Goal: Task Accomplishment & Management: Use online tool/utility

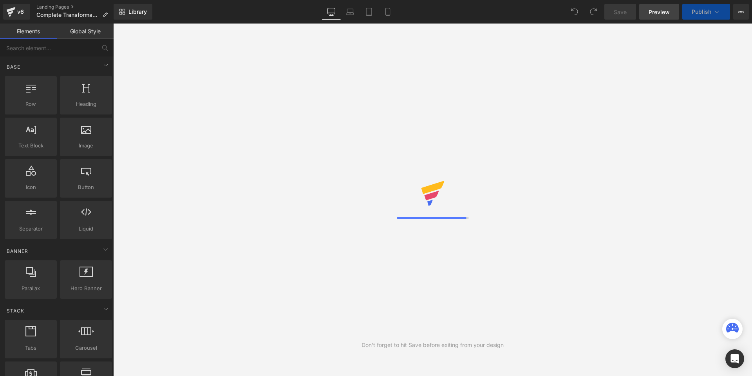
click at [655, 11] on span "Preview" at bounding box center [659, 12] width 21 height 8
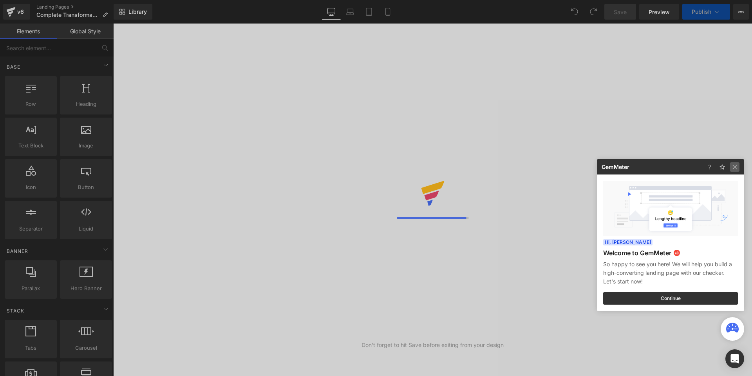
click at [737, 165] on img at bounding box center [734, 166] width 9 height 9
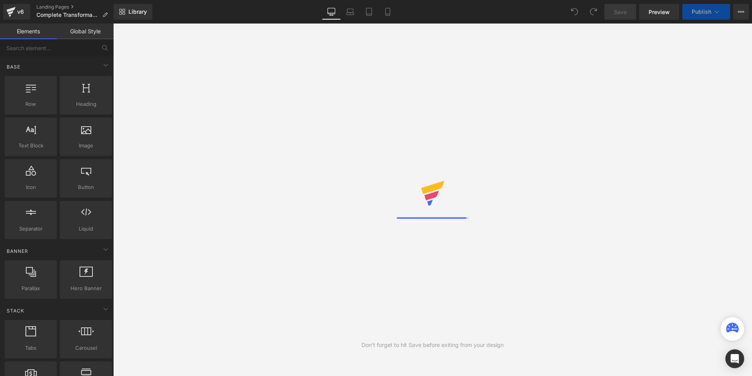
click at [328, 162] on div "Don't forget to hit Save before exiting from your design" at bounding box center [432, 200] width 639 height 352
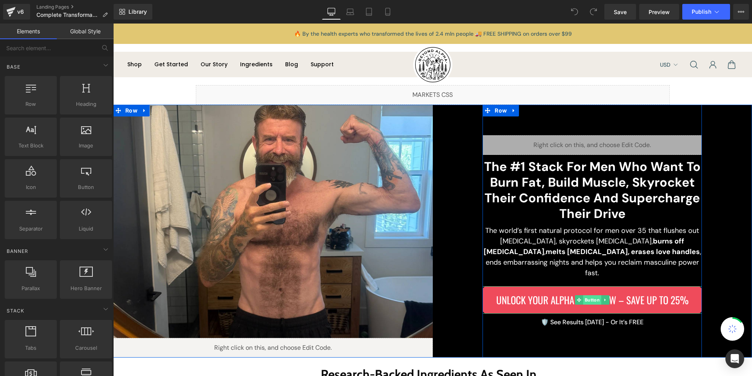
click at [592, 297] on link "Button" at bounding box center [588, 299] width 26 height 9
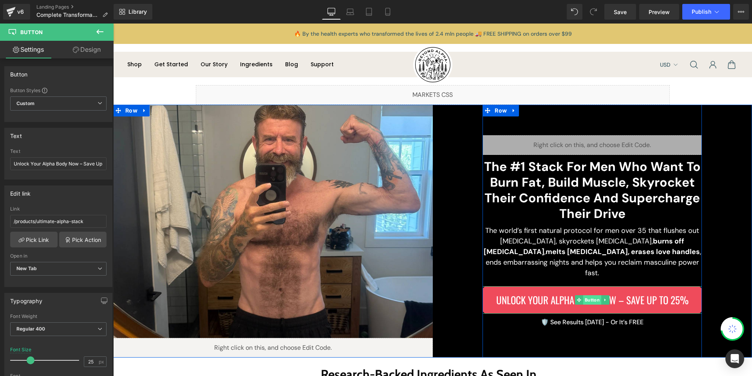
click at [592, 295] on link "Button" at bounding box center [588, 299] width 26 height 9
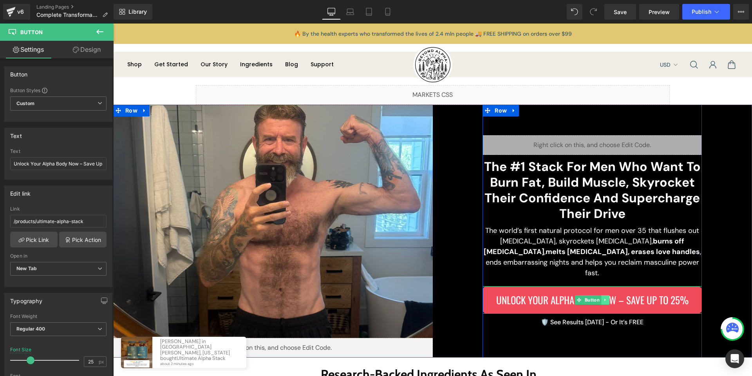
click at [603, 297] on icon at bounding box center [605, 299] width 4 height 5
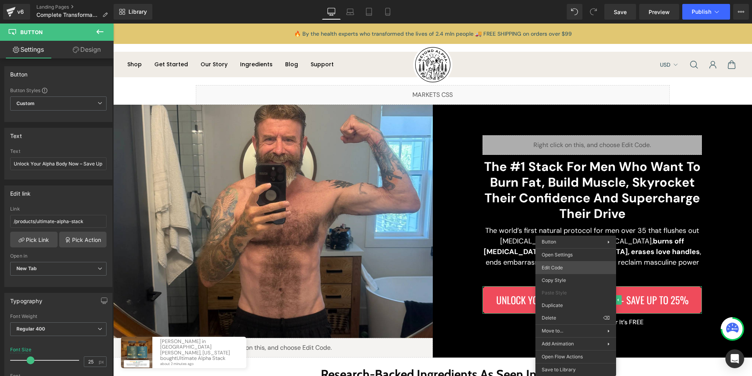
click at [574, 0] on div "Button You are previewing how the will restyle your page. You can not edit Elem…" at bounding box center [376, 0] width 752 height 0
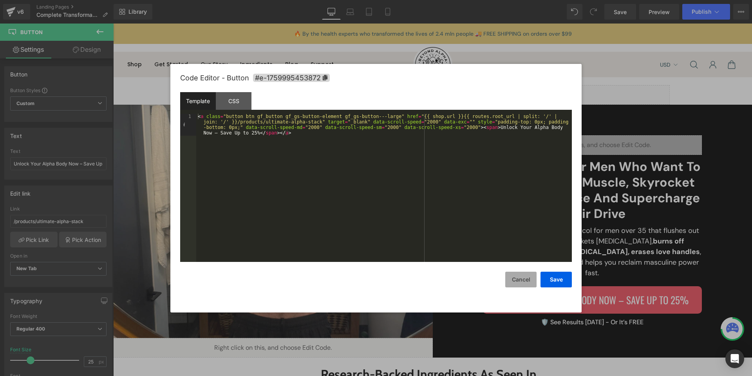
click at [527, 279] on button "Cancel" at bounding box center [520, 279] width 31 height 16
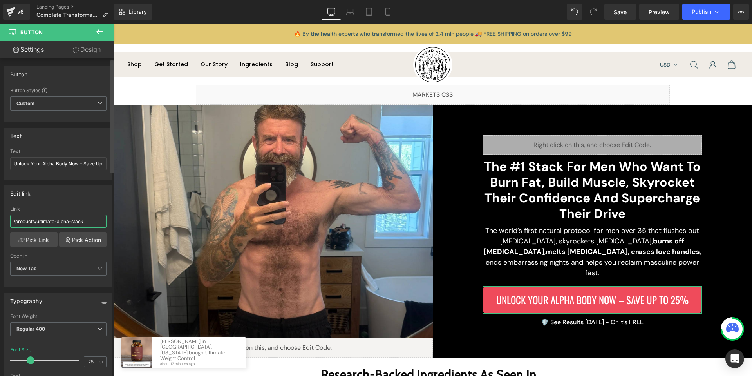
click at [34, 223] on input "/products/ultimate-alpha-stack" at bounding box center [58, 221] width 96 height 13
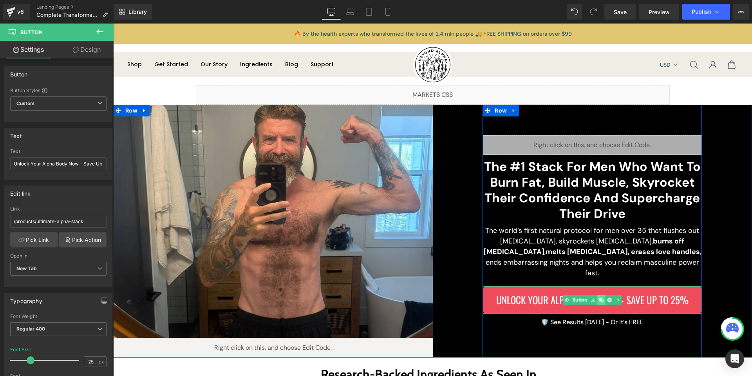
click at [599, 297] on link at bounding box center [601, 299] width 8 height 9
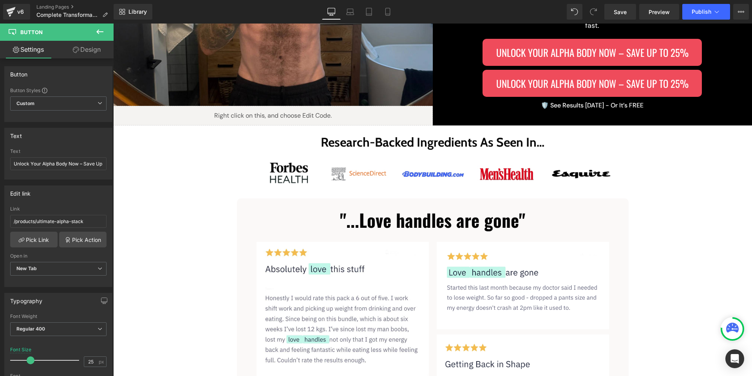
scroll to position [227, 0]
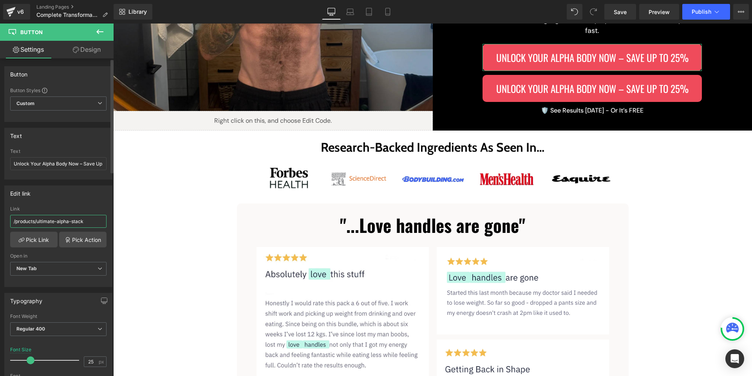
click at [52, 222] on input "/products/ultimate-alpha-stack" at bounding box center [58, 221] width 96 height 13
type input "#"
click at [69, 205] on div "Edit link /products/ultimate-alpha-stack Link # Pick Link Pick Action Current T…" at bounding box center [58, 235] width 108 height 101
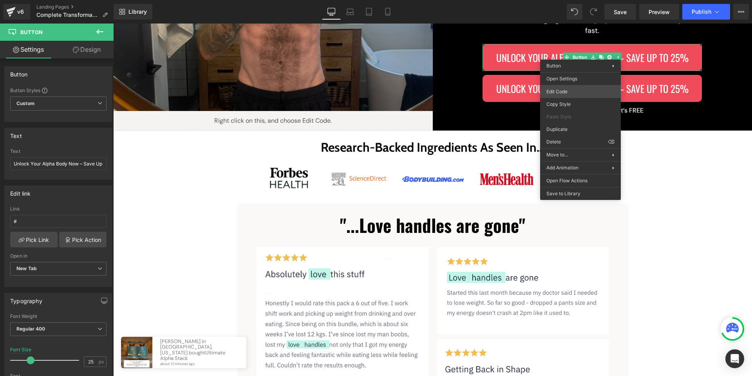
click at [576, 0] on div "Button You are previewing how the will restyle your page. You can not edit Elem…" at bounding box center [376, 0] width 752 height 0
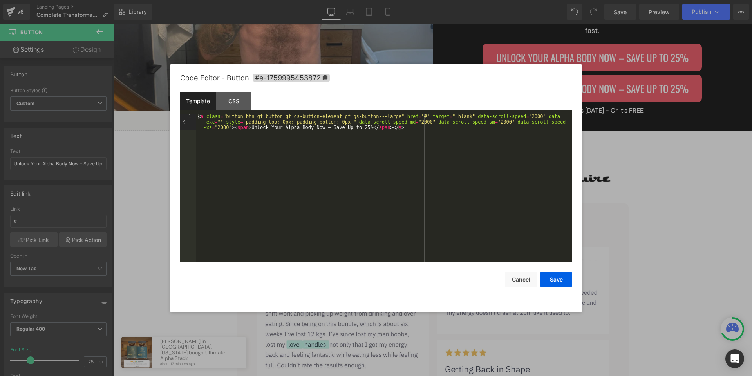
click at [606, 68] on div at bounding box center [376, 188] width 752 height 376
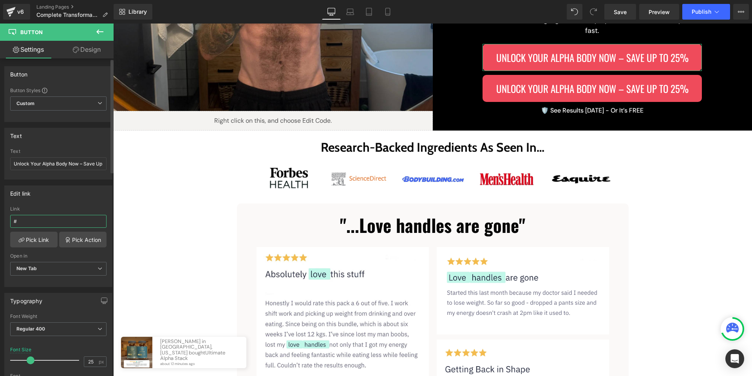
click at [31, 219] on input "#" at bounding box center [58, 221] width 96 height 13
click at [74, 206] on div "Link" at bounding box center [58, 208] width 96 height 5
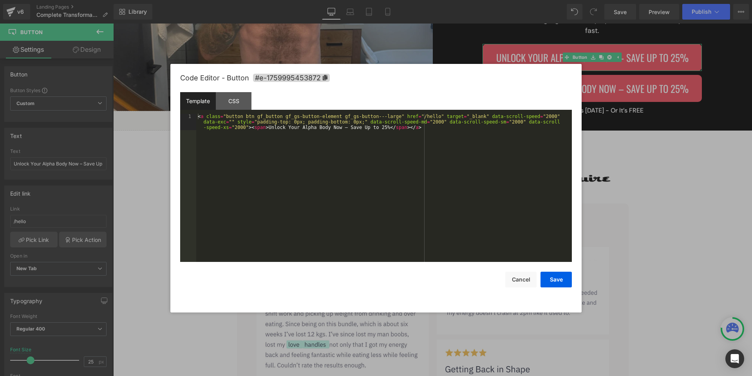
click at [563, 0] on div "Button You are previewing how the will restyle your page. You can not edit Elem…" at bounding box center [376, 0] width 752 height 0
click at [529, 278] on button "Cancel" at bounding box center [520, 279] width 31 height 16
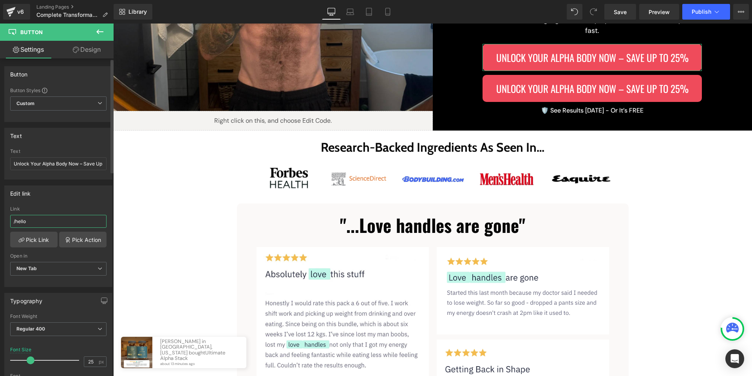
click at [40, 222] on input "/hello" at bounding box center [58, 221] width 96 height 13
paste input "products/ultimate-alpha-stack"
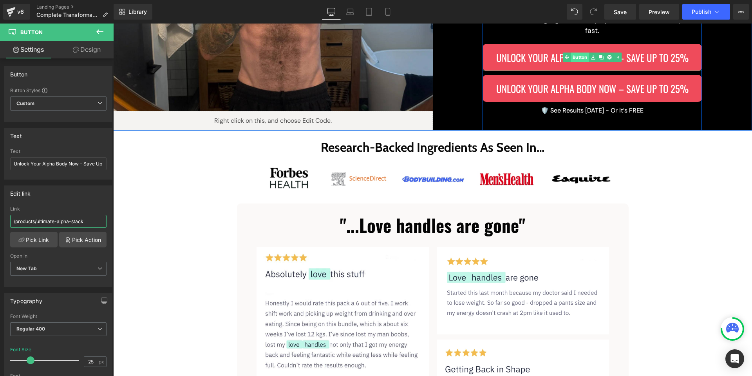
click at [574, 54] on div "Unlock Your Alpha Body Now – Save Up to 25% Button" at bounding box center [592, 57] width 219 height 27
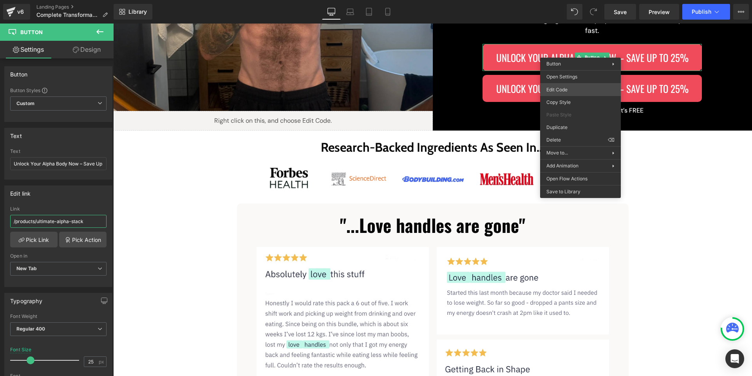
click at [571, 0] on div "Button You are previewing how the will restyle your page. You can not edit Elem…" at bounding box center [376, 0] width 752 height 0
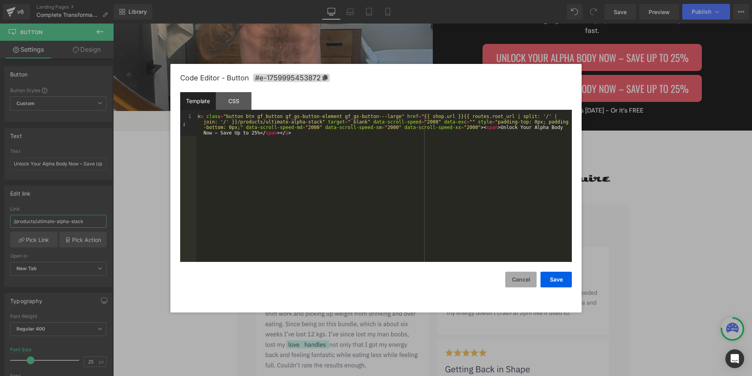
type input "/products/ultimate-alpha-stack"
click at [526, 284] on button "Cancel" at bounding box center [520, 279] width 31 height 16
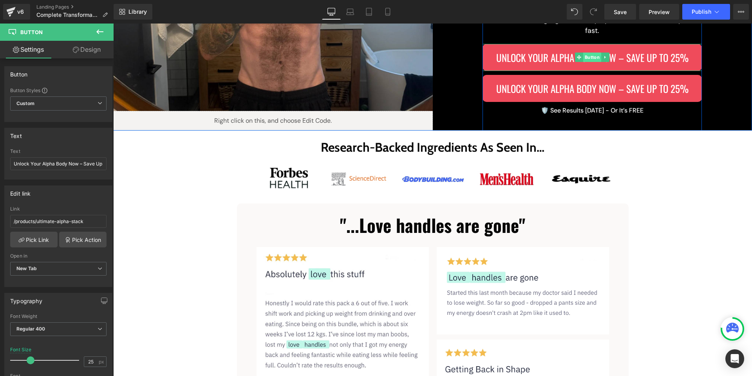
click at [590, 54] on link "Button" at bounding box center [588, 56] width 26 height 9
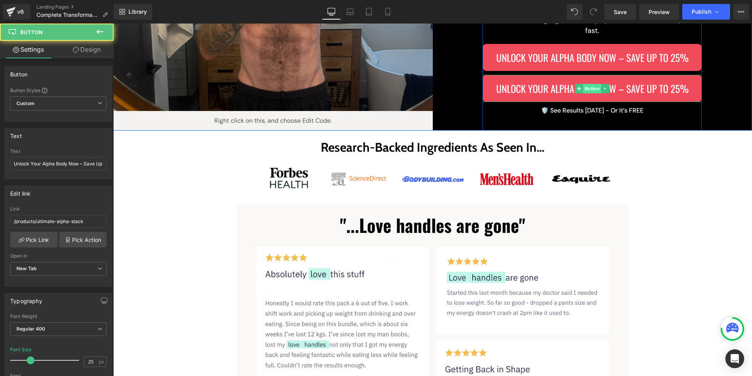
click at [584, 85] on div "Unlock Your Alpha Body Now – Save Up to 25% Button" at bounding box center [592, 88] width 219 height 27
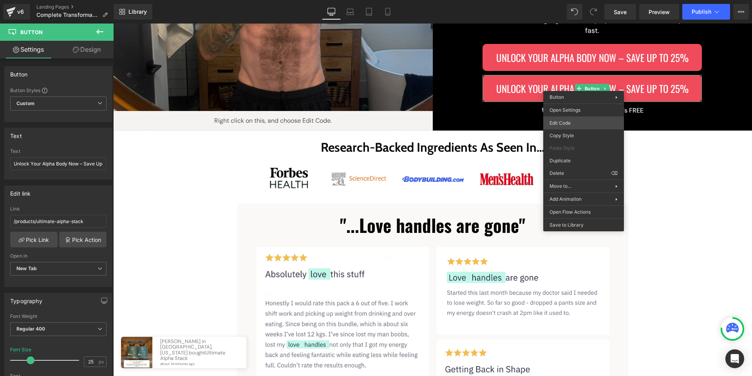
click at [572, 0] on div "Button You are previewing how the will restyle your page. You can not edit Elem…" at bounding box center [376, 0] width 752 height 0
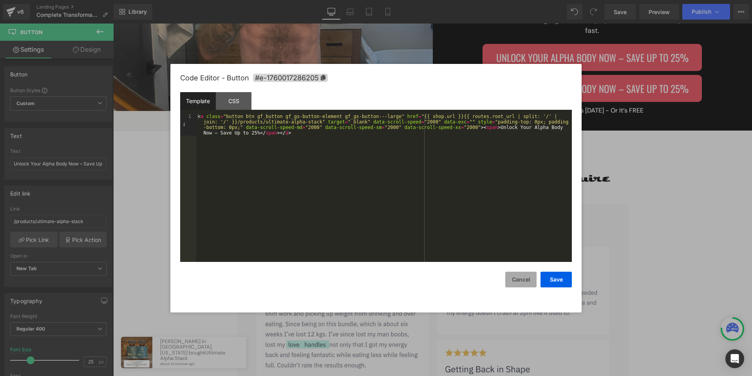
click at [515, 282] on button "Cancel" at bounding box center [520, 279] width 31 height 16
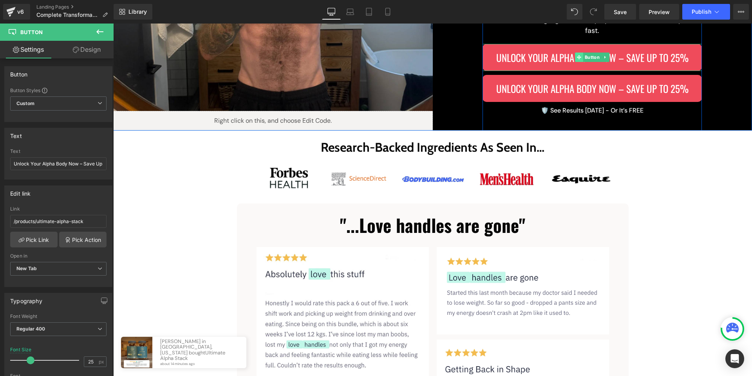
click at [593, 53] on link "Button" at bounding box center [588, 56] width 26 height 9
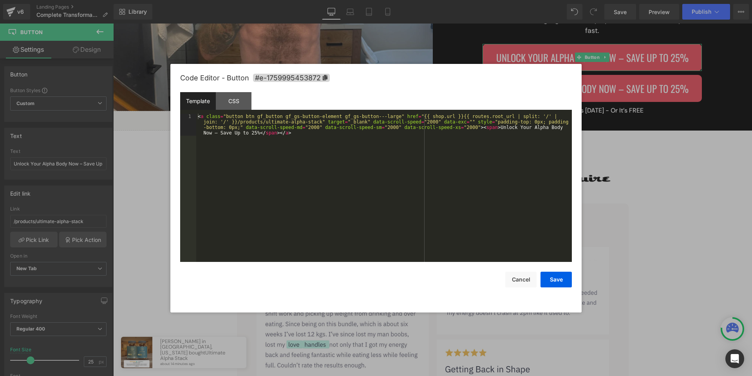
click at [572, 0] on div "Button You are previewing how the will restyle your page. You can not edit Elem…" at bounding box center [376, 0] width 752 height 0
drag, startPoint x: 424, startPoint y: 41, endPoint x: 378, endPoint y: 27, distance: 48.2
click at [424, 41] on div at bounding box center [376, 188] width 752 height 376
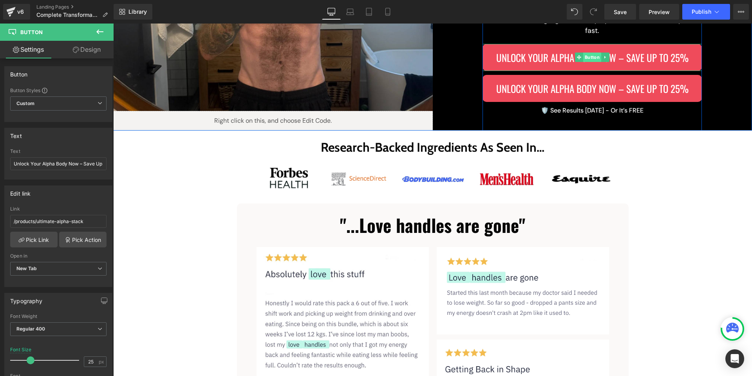
click at [591, 52] on link "Button" at bounding box center [588, 56] width 26 height 9
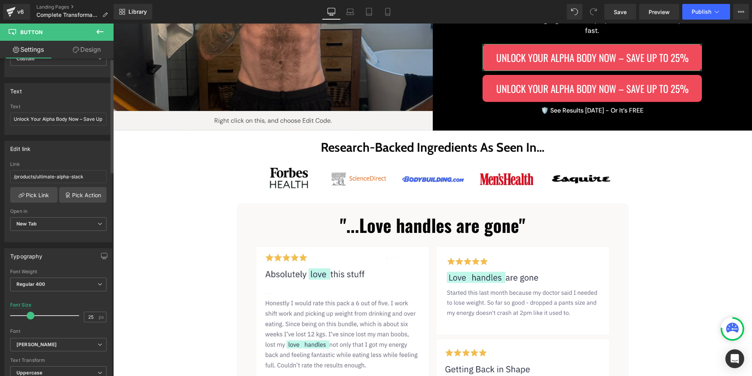
scroll to position [0, 0]
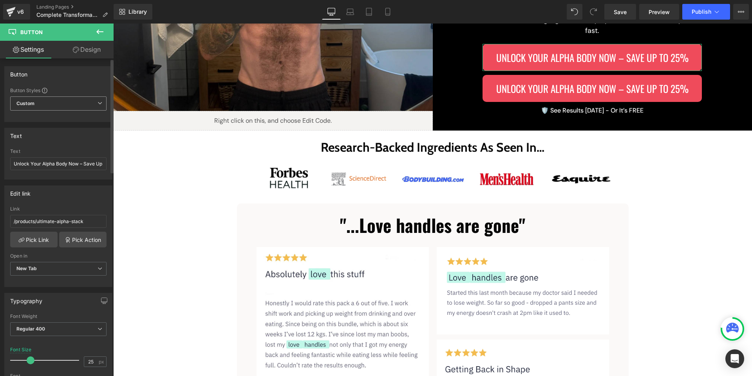
click at [43, 105] on span "Custom Setup Global Style" at bounding box center [58, 103] width 96 height 14
click at [80, 78] on div "Button" at bounding box center [57, 74] width 104 height 15
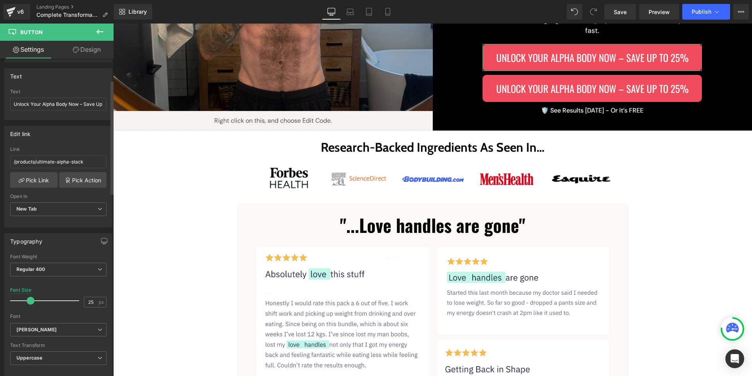
scroll to position [147, 0]
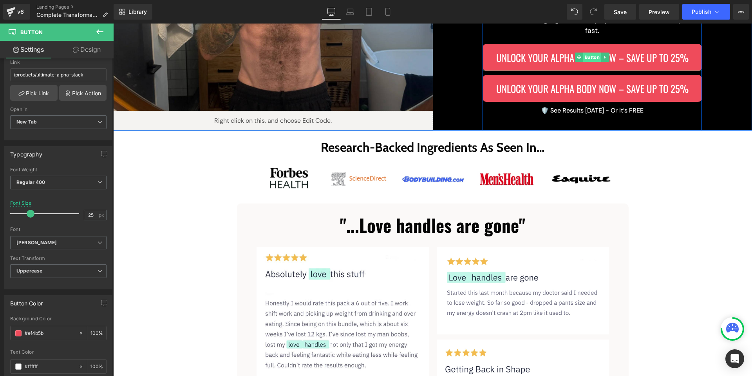
click at [585, 51] on div "Unlock Your Alpha Body Now – Save Up to 25% Button" at bounding box center [592, 57] width 219 height 27
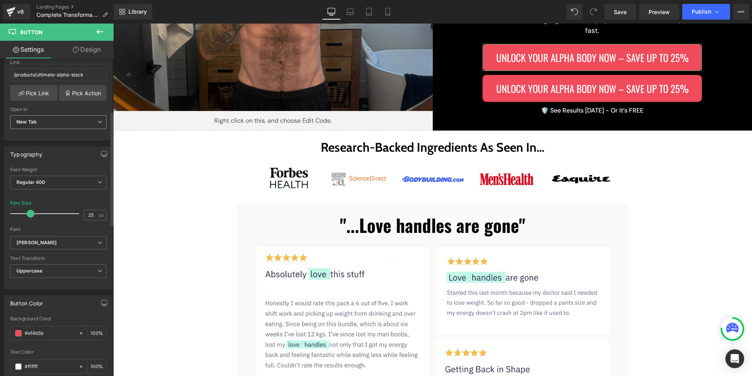
click at [63, 123] on span "New Tab" at bounding box center [58, 122] width 96 height 14
click at [63, 111] on div "Open in" at bounding box center [56, 109] width 93 height 5
click at [41, 98] on link "Pick Link" at bounding box center [33, 93] width 47 height 16
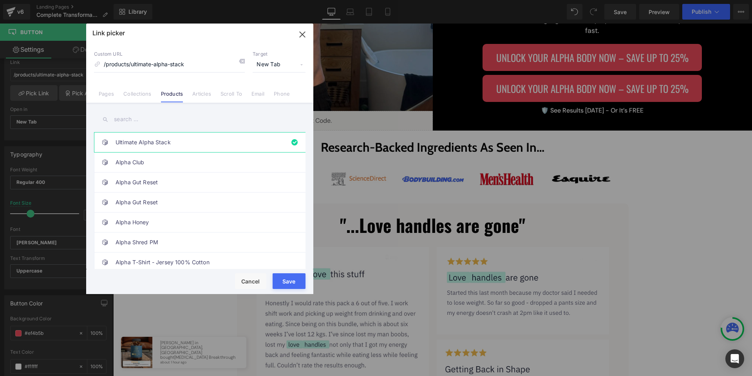
click at [278, 69] on span "New Tab" at bounding box center [279, 64] width 53 height 15
click at [211, 51] on p "Custom URL" at bounding box center [169, 54] width 151 height 6
click at [111, 96] on link "Pages" at bounding box center [106, 96] width 15 height 12
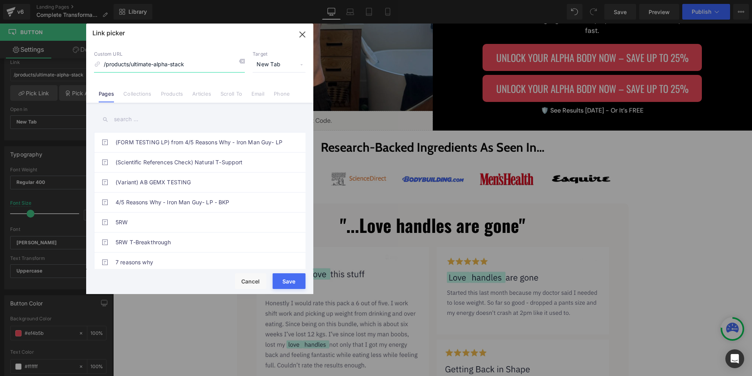
click at [208, 65] on input "/products/ultimate-alpha-stack" at bounding box center [169, 64] width 151 height 15
click at [98, 66] on icon at bounding box center [97, 64] width 6 height 6
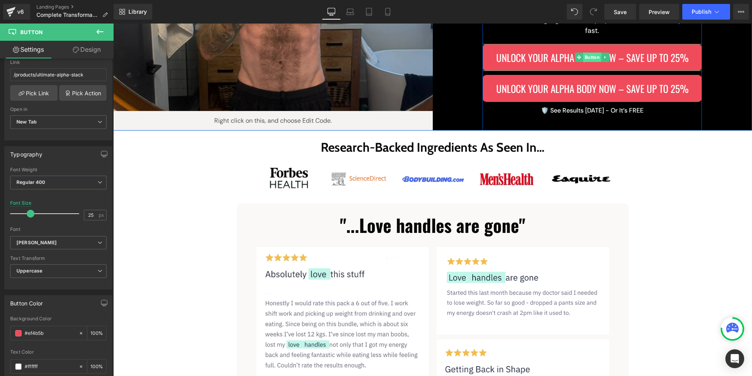
click at [590, 52] on link "Button" at bounding box center [588, 56] width 26 height 9
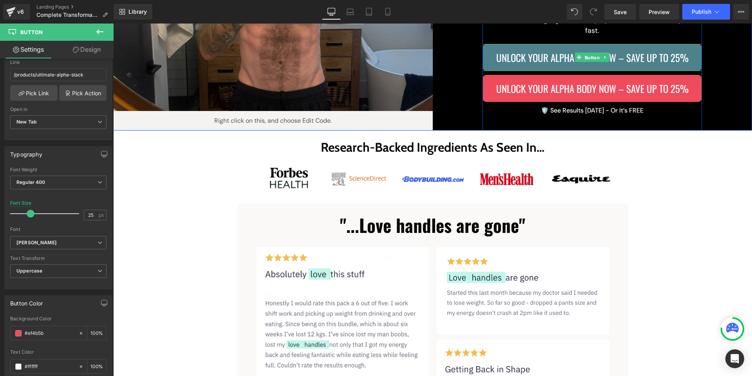
click at [586, 52] on div "Unlock Your Alpha Body Now – Save Up to 25% Button" at bounding box center [592, 57] width 219 height 27
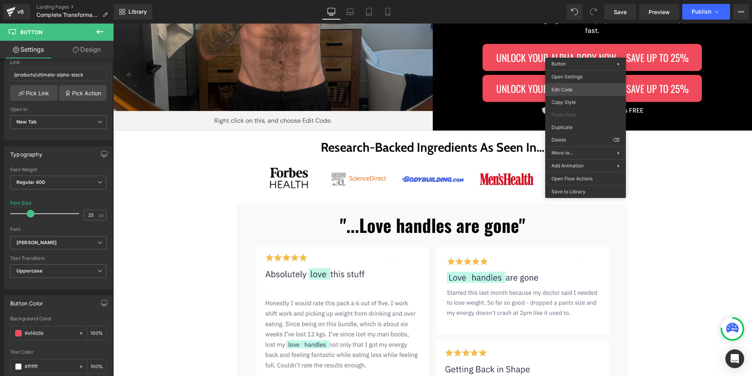
click at [563, 0] on div "Button You are previewing how the will restyle your page. You can not edit Elem…" at bounding box center [376, 0] width 752 height 0
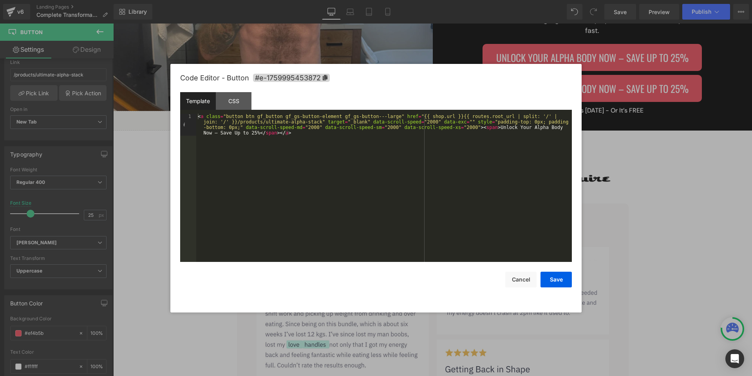
click at [421, 118] on div "< a class = "button btn gf_button gf_gs-button-element gf_gs-button---large" hr…" at bounding box center [384, 210] width 376 height 192
click at [424, 116] on div "< a class = "button btn gf_button gf_gs-button-element gf_gs-button---large" hr…" at bounding box center [384, 210] width 376 height 192
click at [234, 122] on div "< a class = "button btn gf_button gf_gs-button-element gf_gs-button---large" hr…" at bounding box center [384, 210] width 376 height 192
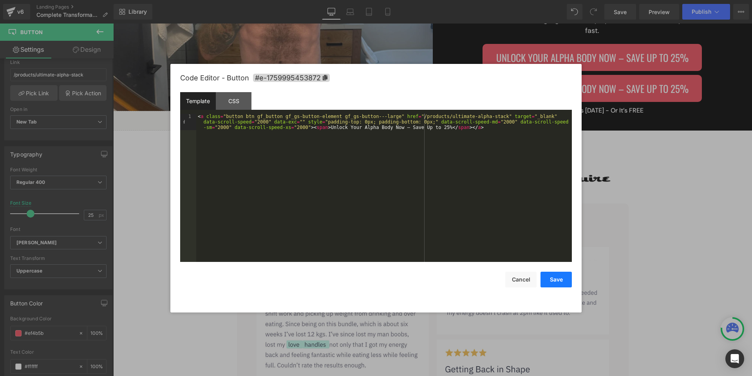
drag, startPoint x: 557, startPoint y: 277, endPoint x: 556, endPoint y: 6, distance: 271.1
click at [557, 277] on button "Save" at bounding box center [556, 279] width 31 height 16
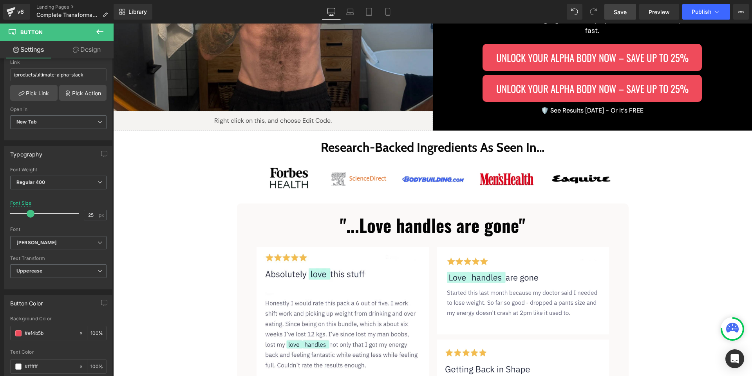
click at [620, 14] on span "Save" at bounding box center [620, 12] width 13 height 8
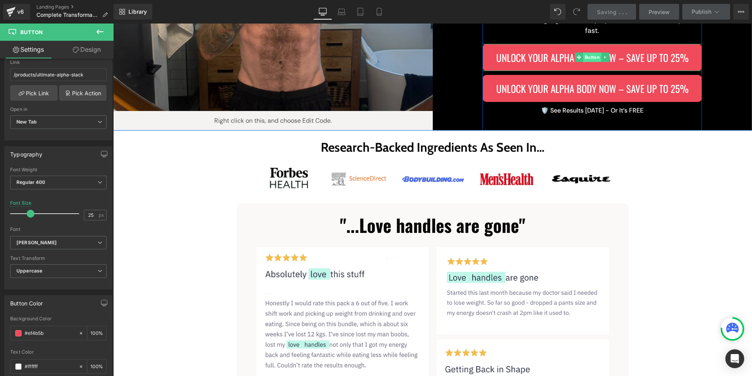
click at [590, 53] on link "Button" at bounding box center [588, 56] width 26 height 9
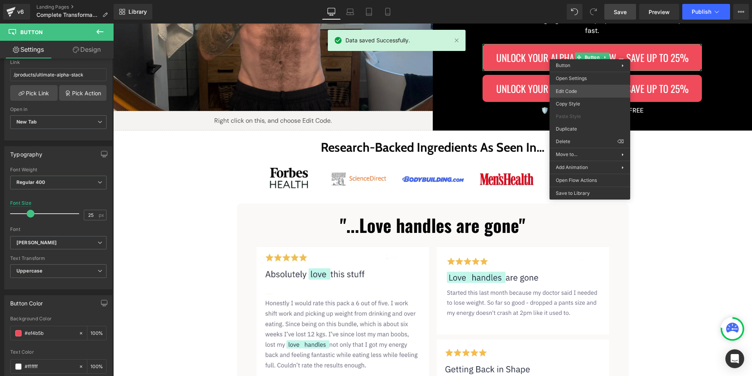
click at [579, 0] on div "Button You are previewing how the will restyle your page. You can not edit Elem…" at bounding box center [376, 0] width 752 height 0
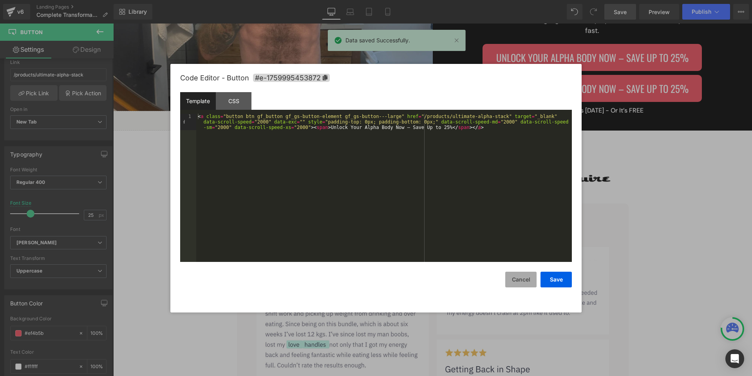
click at [519, 280] on button "Cancel" at bounding box center [520, 279] width 31 height 16
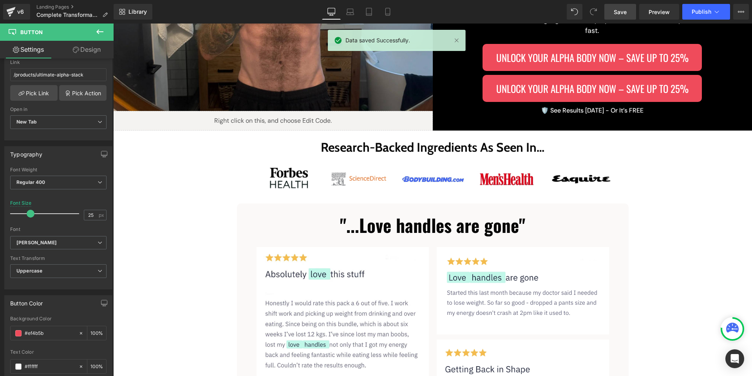
click at [703, 3] on div "Library Desktop Desktop Laptop Tablet Mobile Save Preview Publish Scheduled Vie…" at bounding box center [433, 12] width 638 height 24
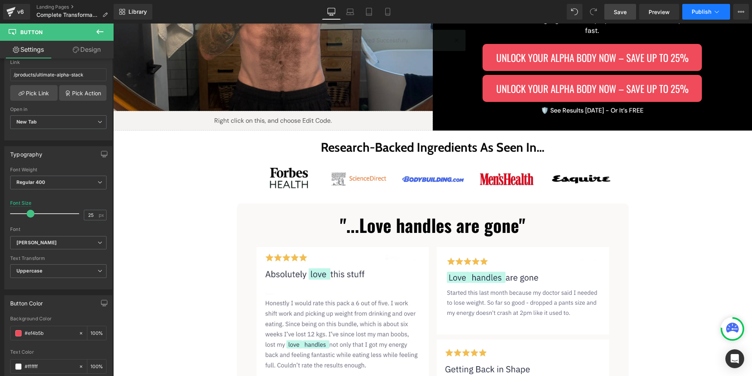
click at [702, 6] on button "Publish" at bounding box center [706, 12] width 48 height 16
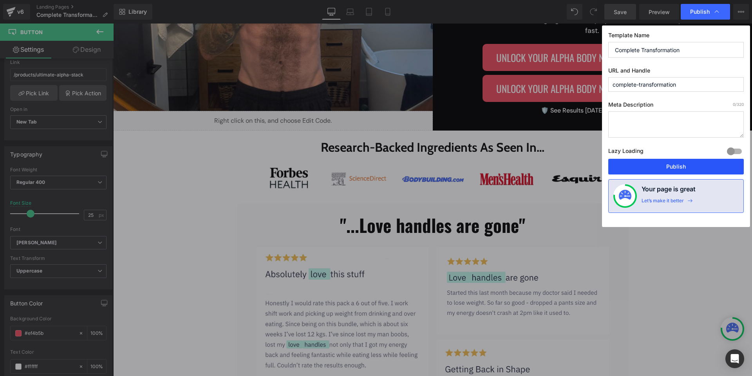
click at [653, 166] on button "Publish" at bounding box center [676, 167] width 136 height 16
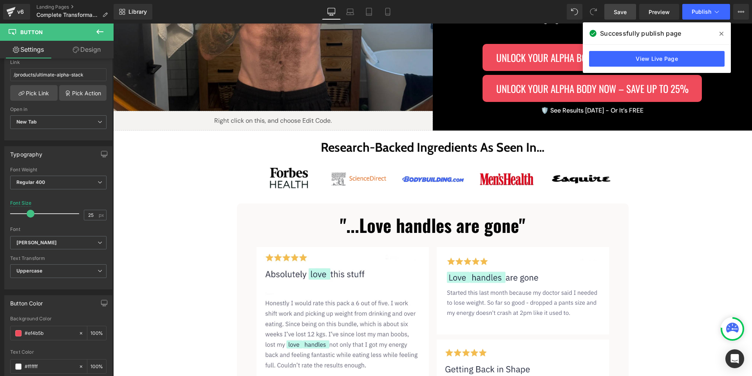
drag, startPoint x: 722, startPoint y: 32, endPoint x: 431, endPoint y: 53, distance: 291.5
click at [722, 32] on icon at bounding box center [722, 34] width 4 height 6
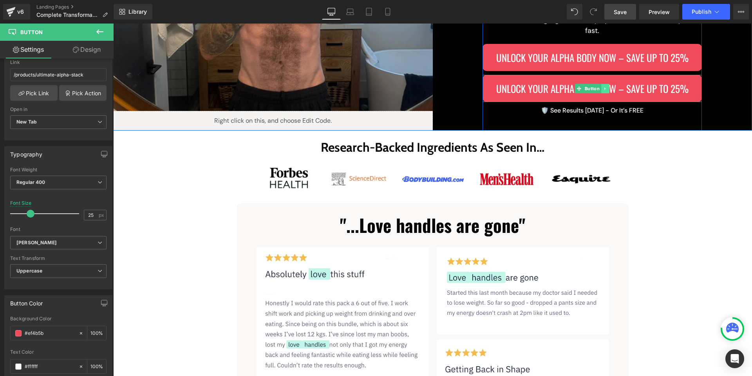
click at [603, 86] on icon at bounding box center [605, 88] width 4 height 5
click at [608, 86] on icon at bounding box center [610, 88] width 4 height 4
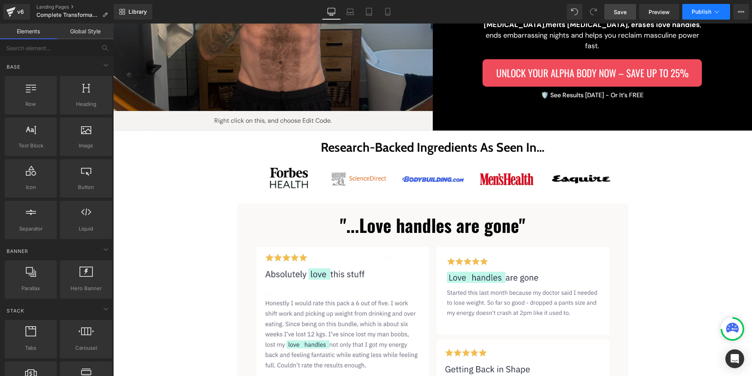
click at [700, 14] on span "Publish" at bounding box center [702, 12] width 20 height 6
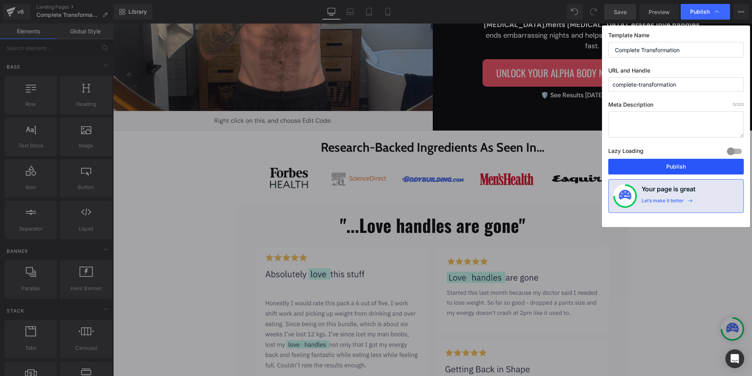
click at [644, 168] on button "Publish" at bounding box center [676, 167] width 136 height 16
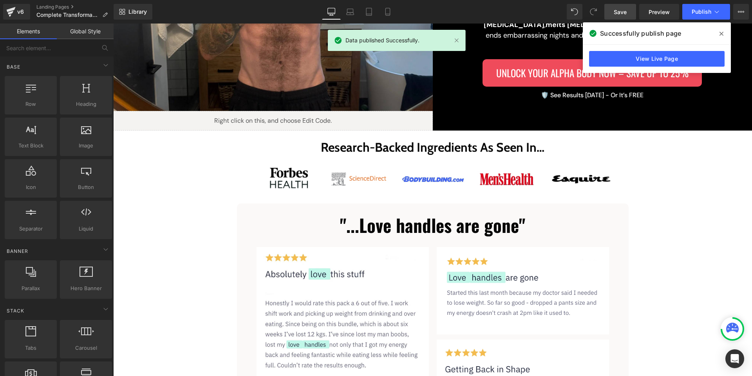
click at [723, 34] on span at bounding box center [721, 33] width 13 height 13
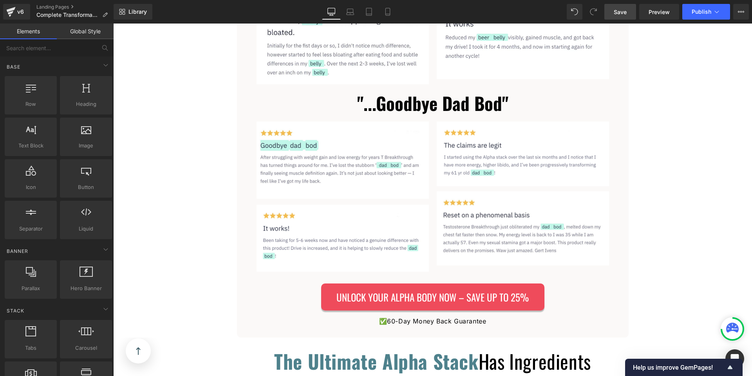
scroll to position [1284, 0]
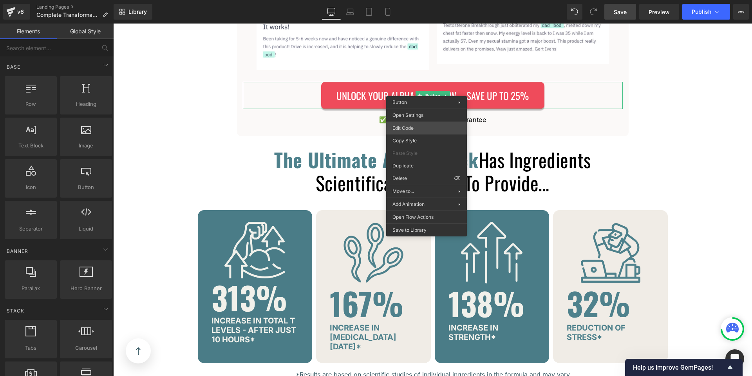
click at [416, 0] on div "Button You are previewing how the will restyle your page. You can not edit Elem…" at bounding box center [376, 0] width 752 height 0
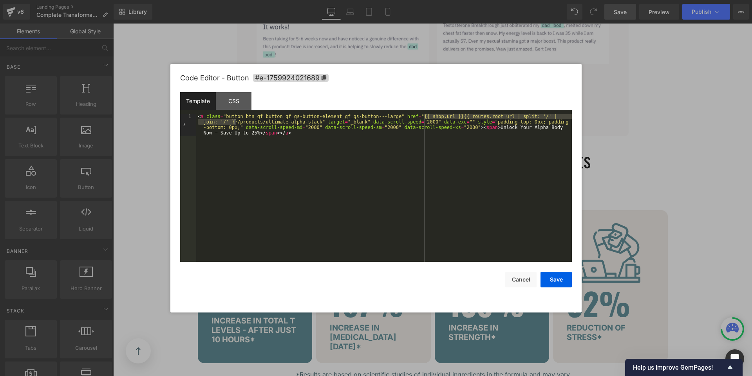
drag, startPoint x: 423, startPoint y: 116, endPoint x: 236, endPoint y: 121, distance: 187.3
click at [236, 121] on div "< a class = "button btn gf_button gf_gs-button-element gf_gs-button---large" hr…" at bounding box center [384, 210] width 376 height 192
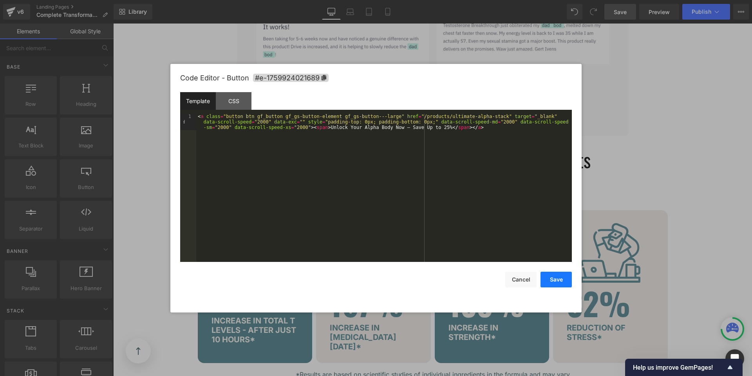
click at [552, 277] on button "Save" at bounding box center [556, 279] width 31 height 16
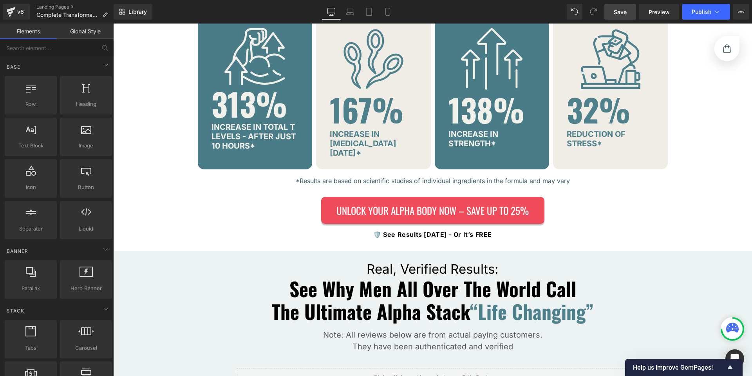
scroll to position [1518, 0]
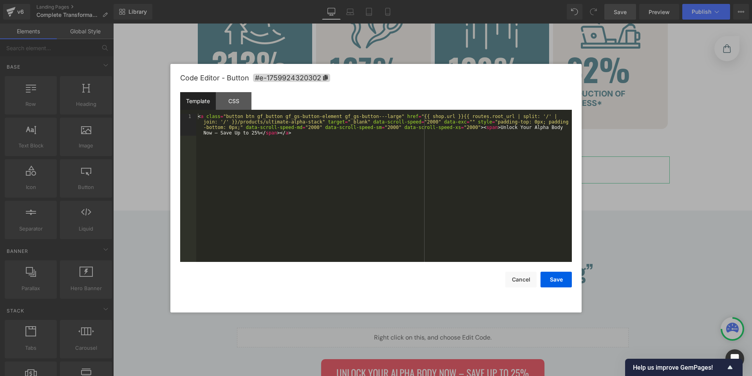
click at [425, 0] on div "Button You are previewing how the will restyle your page. You can not edit Elem…" at bounding box center [376, 0] width 752 height 0
drag, startPoint x: 425, startPoint y: 116, endPoint x: 235, endPoint y: 122, distance: 190.1
click at [235, 122] on div "< a class = "button btn gf_button gf_gs-button-element gf_gs-button---large" hr…" at bounding box center [384, 210] width 376 height 192
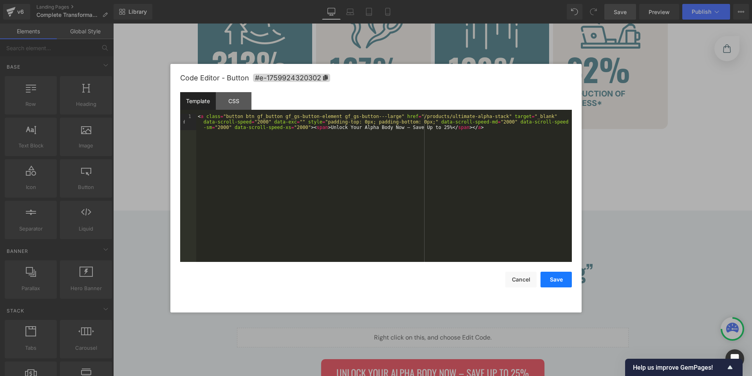
click at [547, 275] on button "Save" at bounding box center [556, 279] width 31 height 16
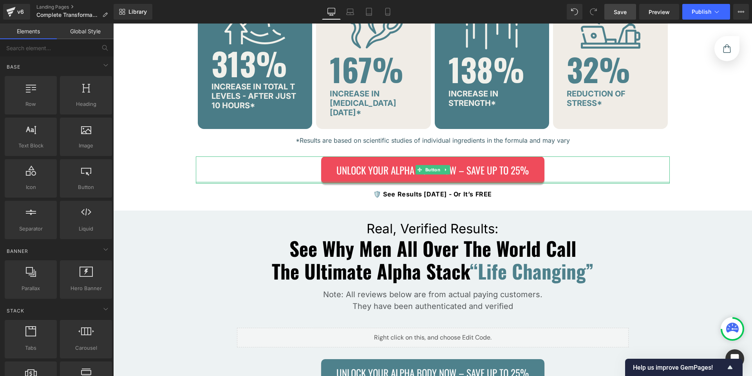
scroll to position [1694, 0]
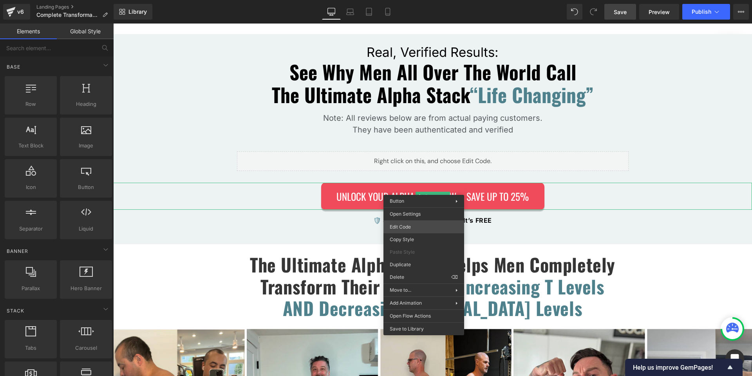
click at [418, 0] on div "Button You are previewing how the will restyle your page. You can not edit Elem…" at bounding box center [376, 0] width 752 height 0
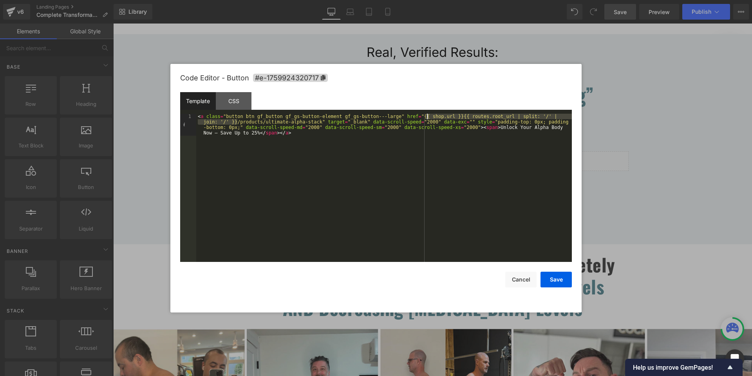
drag, startPoint x: 238, startPoint y: 121, endPoint x: 427, endPoint y: 118, distance: 189.2
click at [427, 118] on div "< a class = "button btn gf_button gf_gs-button-element gf_gs-button---large" hr…" at bounding box center [384, 210] width 376 height 192
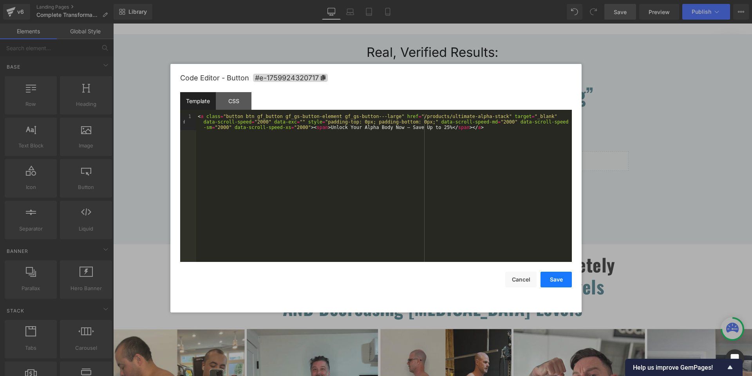
click at [558, 282] on button "Save" at bounding box center [556, 279] width 31 height 16
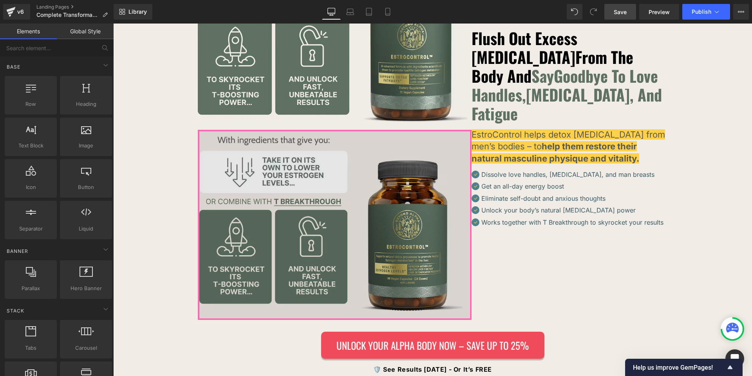
scroll to position [2743, 0]
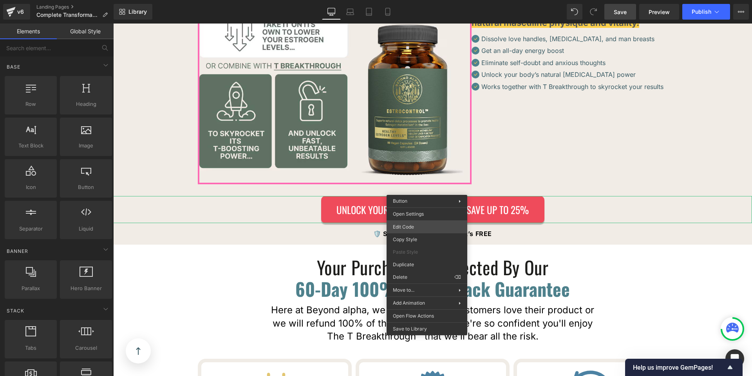
click at [414, 0] on div "Button You are previewing how the will restyle your page. You can not edit Elem…" at bounding box center [376, 0] width 752 height 0
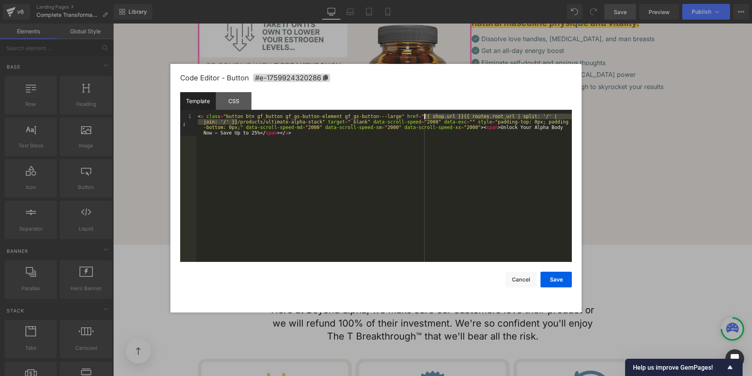
drag, startPoint x: 239, startPoint y: 119, endPoint x: 425, endPoint y: 118, distance: 186.1
click at [425, 118] on div "< a class = "button btn gf_button gf_gs-button-element gf_gs-button---large" hr…" at bounding box center [384, 210] width 376 height 192
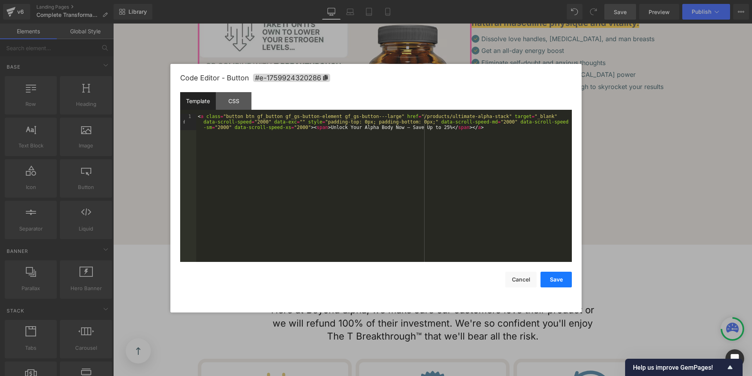
click at [547, 279] on button "Save" at bounding box center [556, 279] width 31 height 16
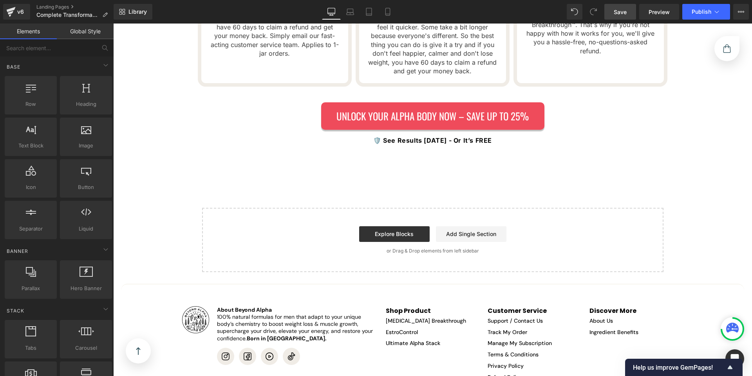
scroll to position [3174, 0]
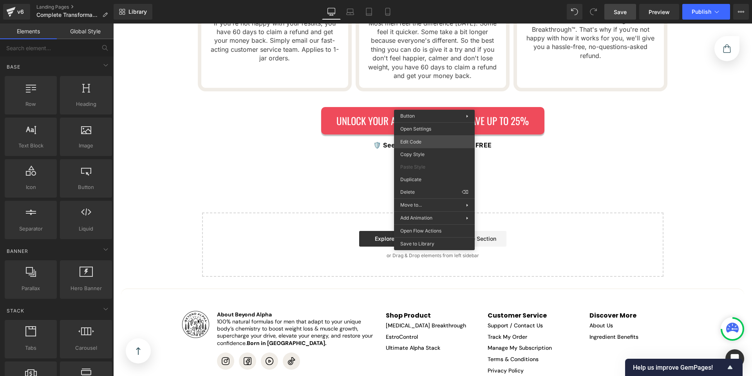
click at [421, 0] on div "Button You are previewing how the will restyle your page. You can not edit Elem…" at bounding box center [376, 0] width 752 height 0
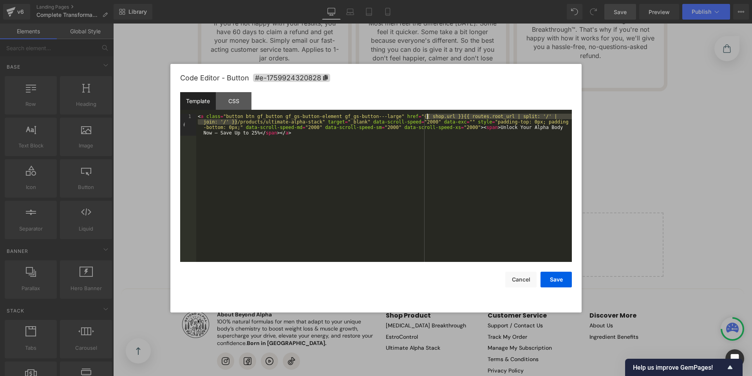
drag, startPoint x: 239, startPoint y: 121, endPoint x: 427, endPoint y: 117, distance: 188.9
click at [427, 117] on div "< a class = "button btn gf_button gf_gs-button-element gf_gs-button---large" hr…" at bounding box center [384, 210] width 376 height 192
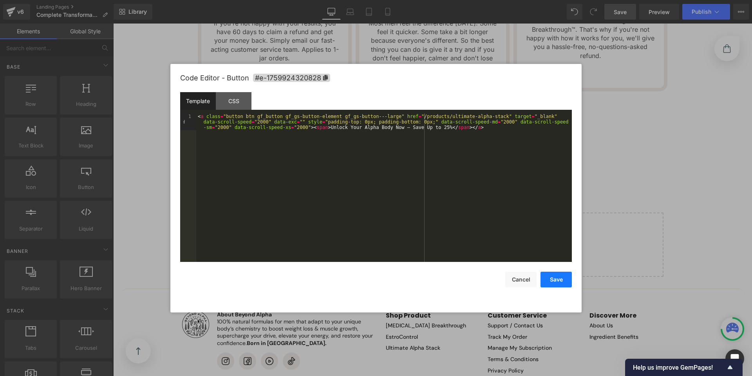
click at [555, 275] on button "Save" at bounding box center [556, 279] width 31 height 16
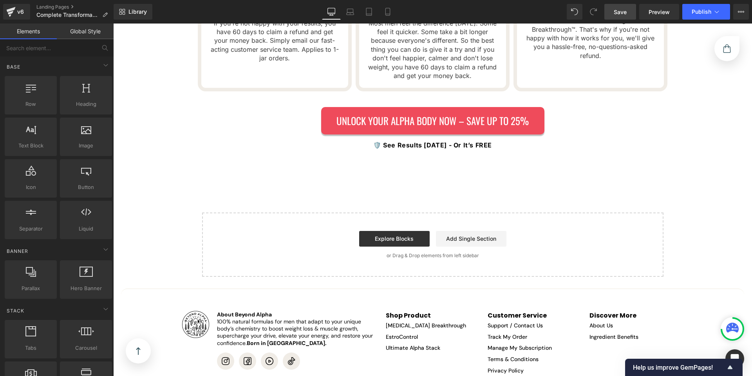
click at [615, 16] on span "Save" at bounding box center [620, 12] width 13 height 8
click at [698, 18] on button "Publish" at bounding box center [706, 12] width 48 height 16
drag, startPoint x: 573, startPoint y: 178, endPoint x: 453, endPoint y: 143, distance: 124.6
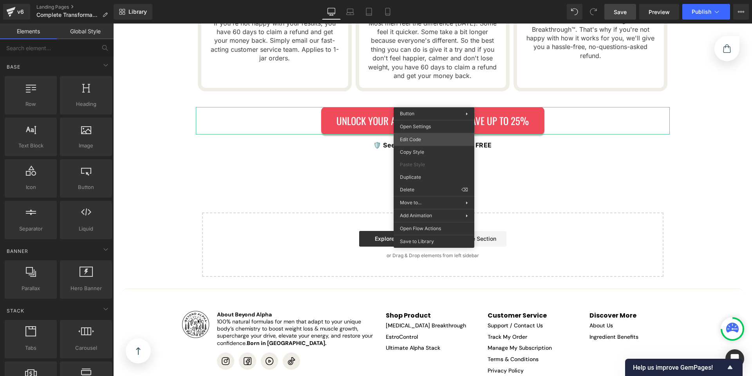
click at [429, 0] on div "Button You are previewing how the will restyle your page. You can not edit Elem…" at bounding box center [376, 0] width 752 height 0
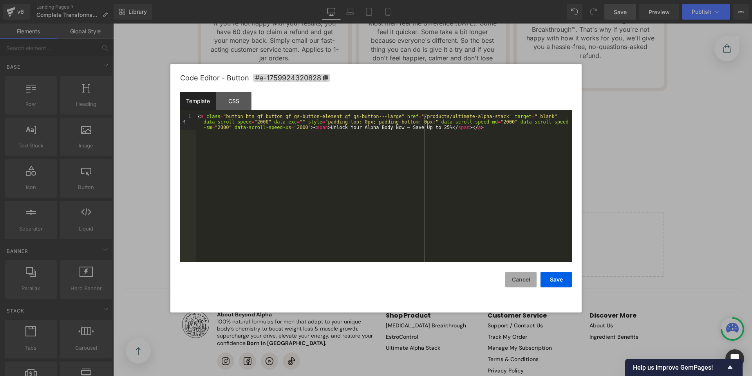
click at [519, 283] on button "Cancel" at bounding box center [520, 279] width 31 height 16
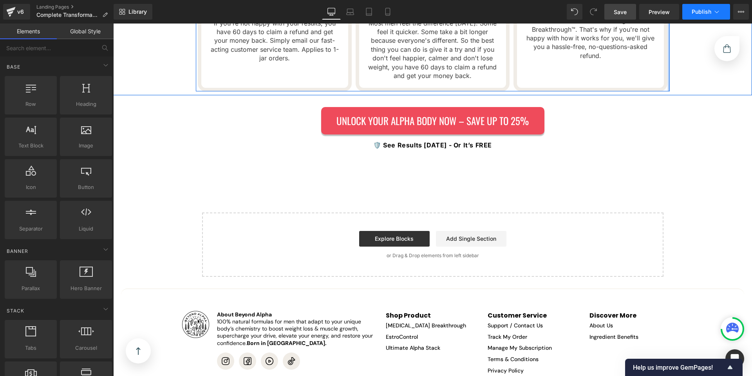
click at [695, 15] on button "Publish" at bounding box center [706, 12] width 48 height 16
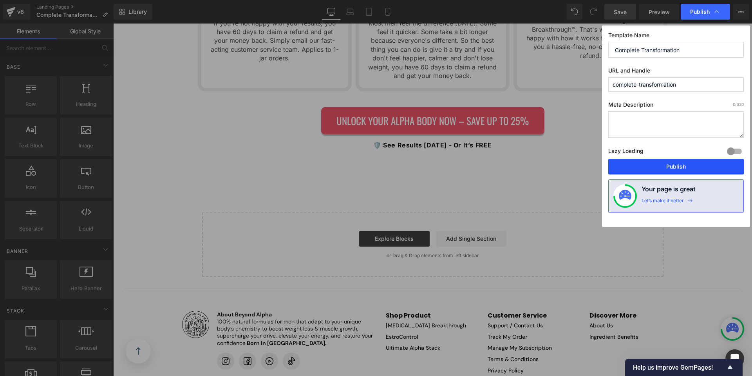
click at [649, 161] on button "Publish" at bounding box center [676, 167] width 136 height 16
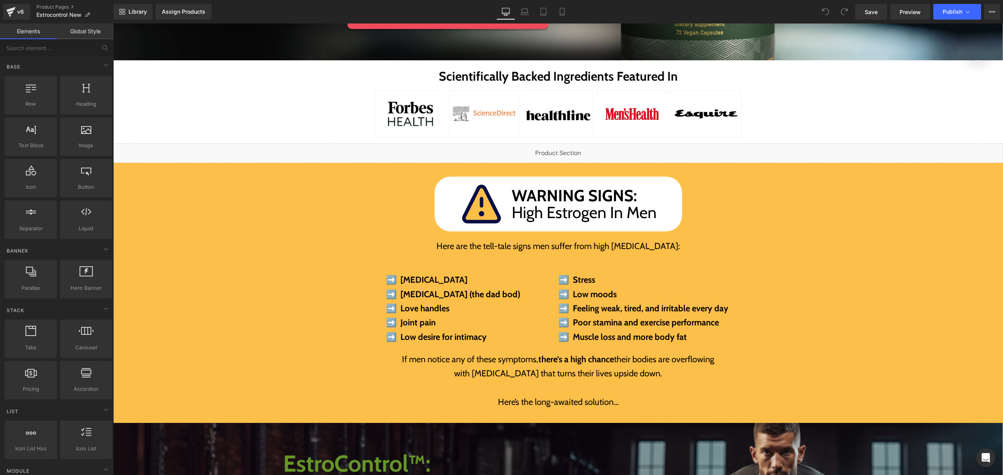
scroll to position [208, 0]
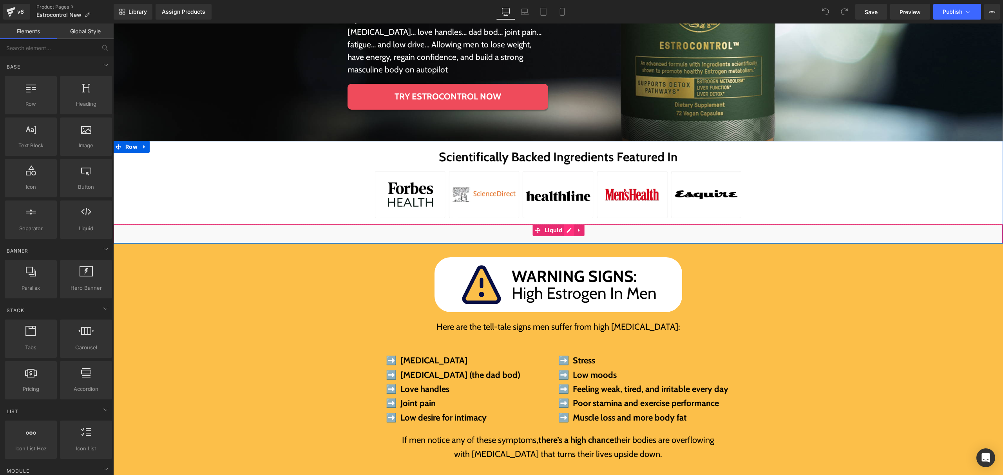
click at [564, 231] on div "Liquid" at bounding box center [558, 234] width 890 height 20
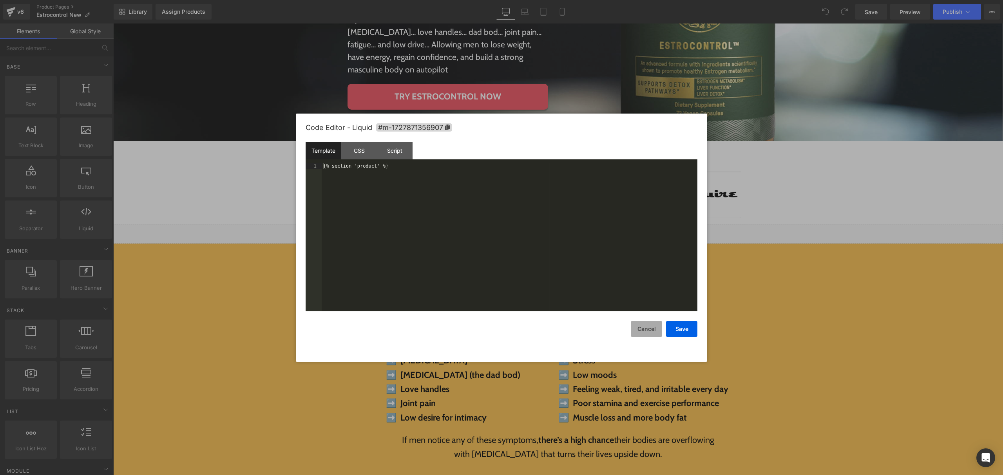
click at [642, 326] on button "Cancel" at bounding box center [646, 329] width 31 height 16
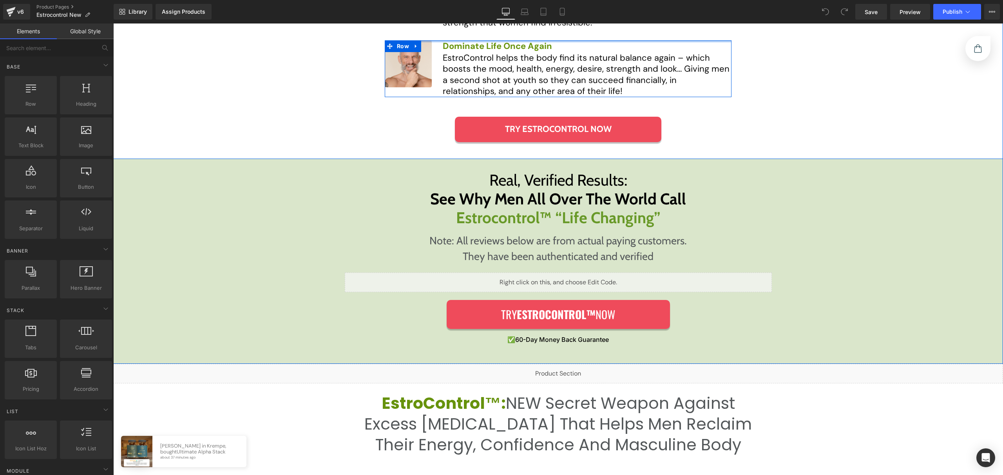
scroll to position [1262, 0]
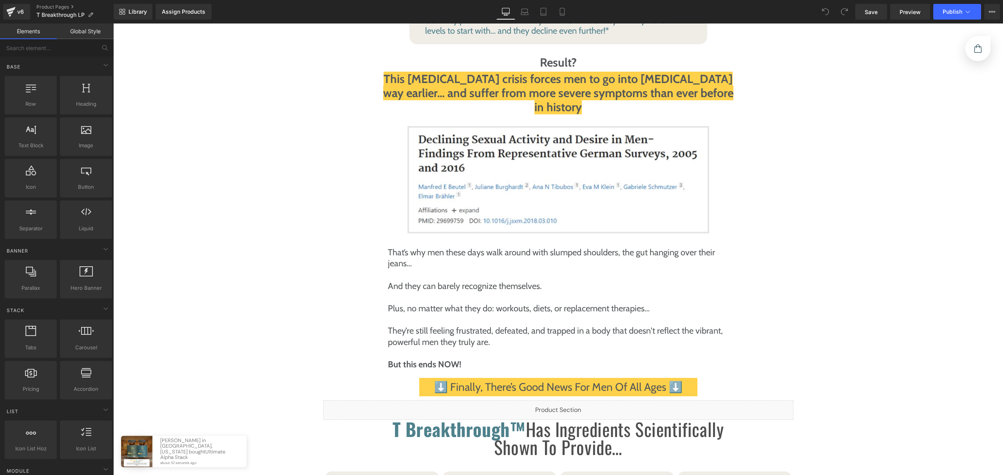
scroll to position [1457, 0]
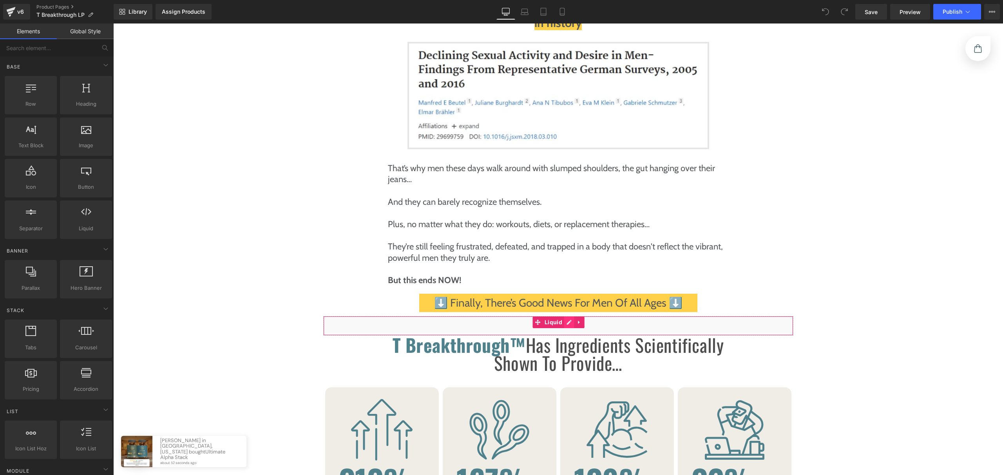
click at [567, 316] on div "Liquid" at bounding box center [558, 326] width 470 height 20
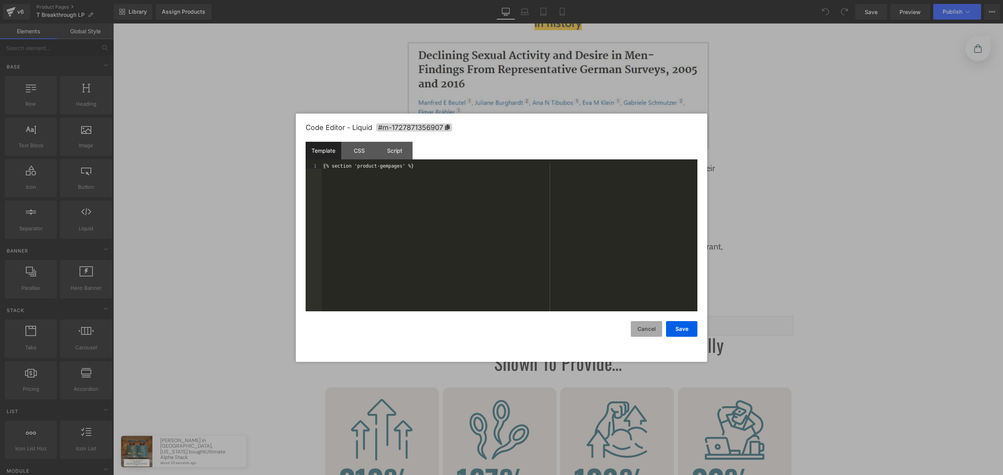
click at [635, 327] on button "Cancel" at bounding box center [646, 329] width 31 height 16
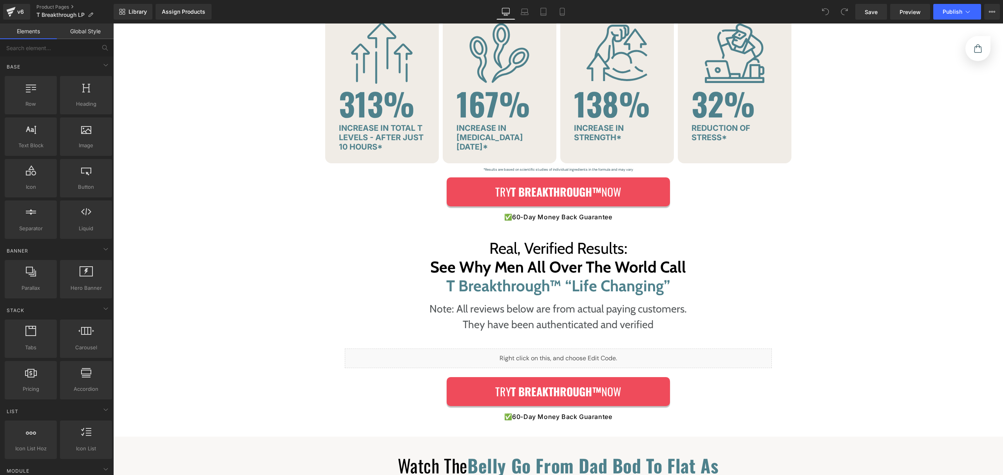
scroll to position [1874, 0]
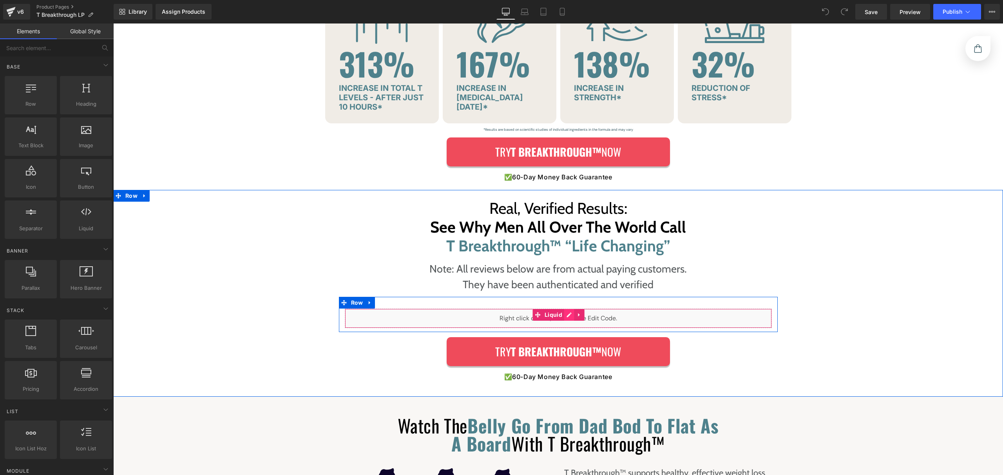
click at [561, 309] on div "Liquid" at bounding box center [558, 319] width 427 height 20
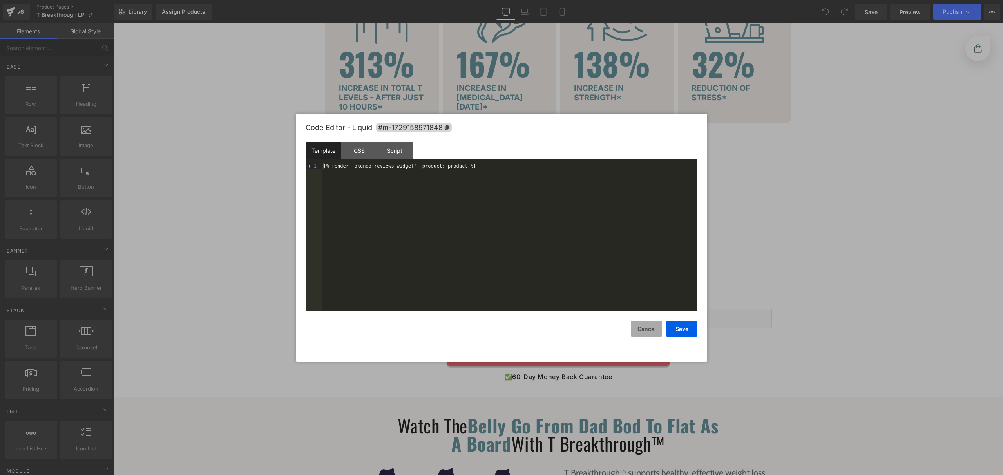
click at [645, 329] on button "Cancel" at bounding box center [646, 329] width 31 height 16
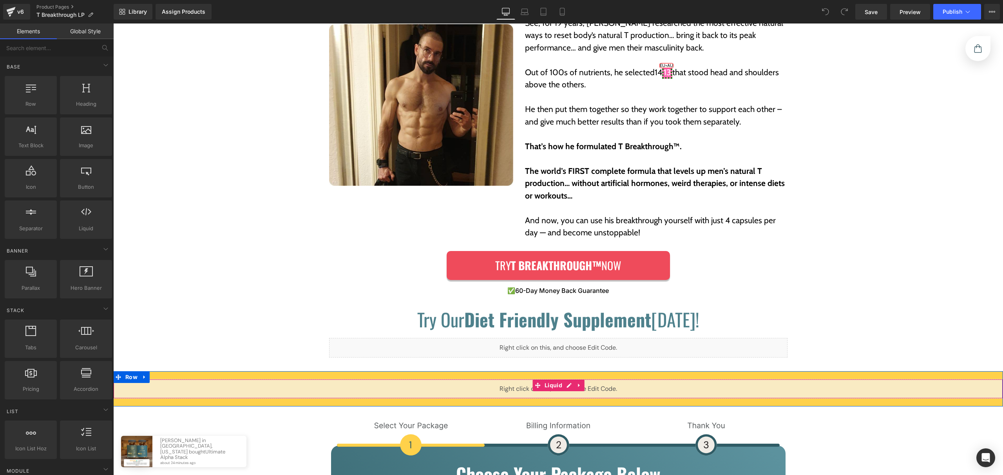
scroll to position [2934, 0]
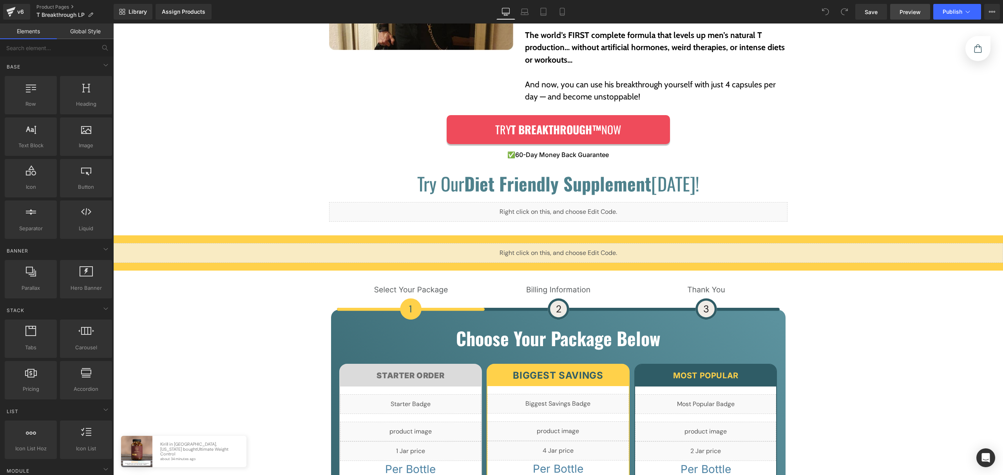
click at [916, 15] on span "Preview" at bounding box center [909, 12] width 21 height 8
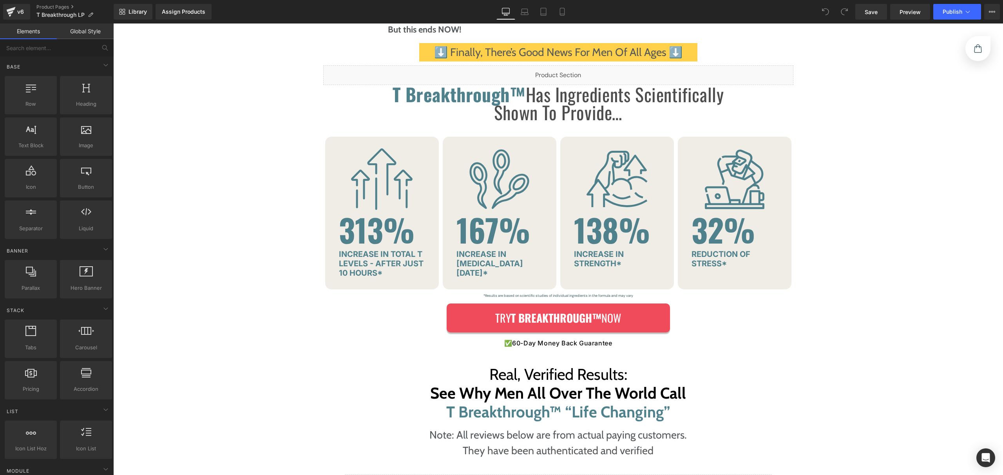
scroll to position [1844, 0]
